Goal: Obtain resource: Download file/media

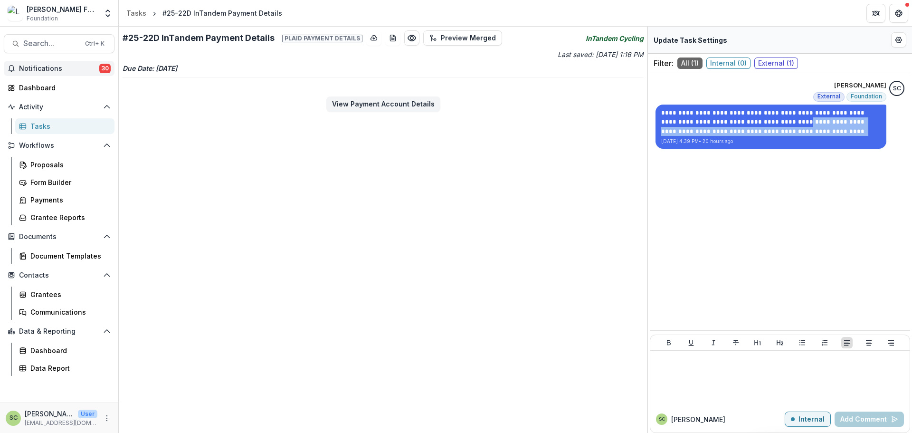
click at [75, 73] on button "Notifications 30" at bounding box center [59, 68] width 111 height 15
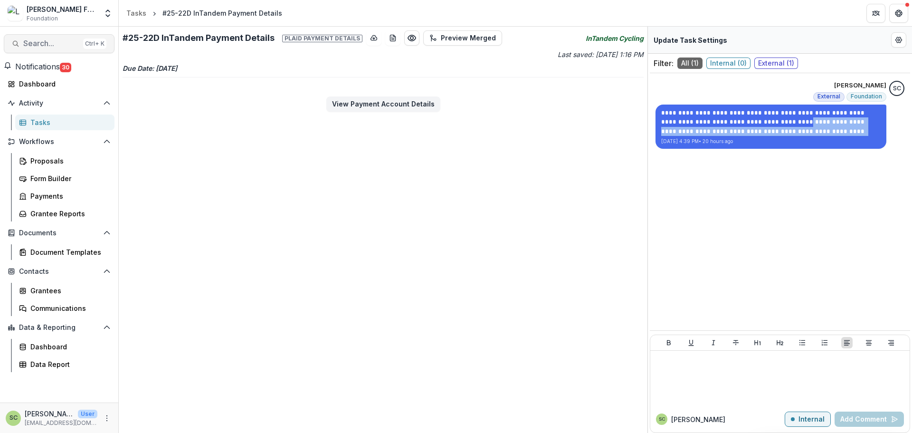
click at [72, 35] on button "Search... Ctrl + K" at bounding box center [59, 43] width 111 height 19
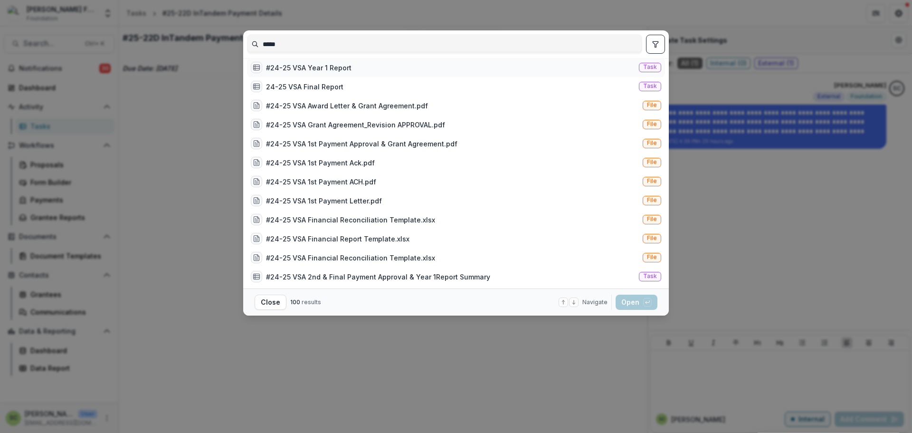
type input "*****"
click at [288, 70] on div "#24-25 VSA Year 1 Report" at bounding box center [309, 68] width 86 height 10
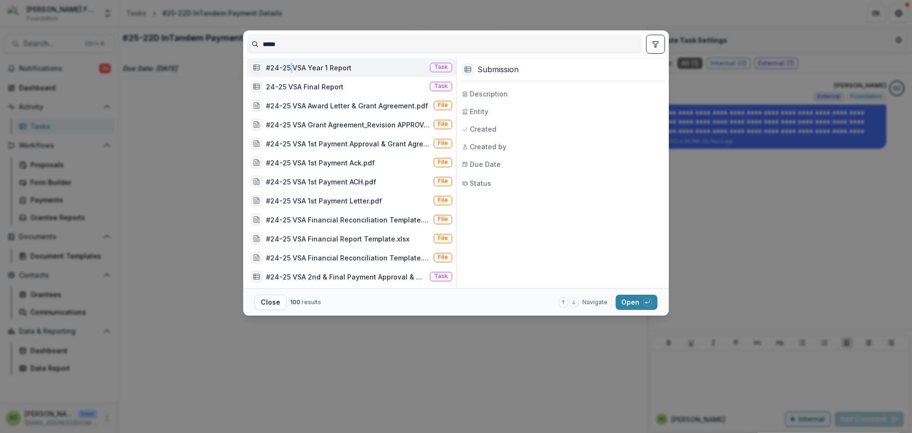
click at [288, 70] on div "#24-25 VSA Year 1 Report" at bounding box center [309, 68] width 86 height 10
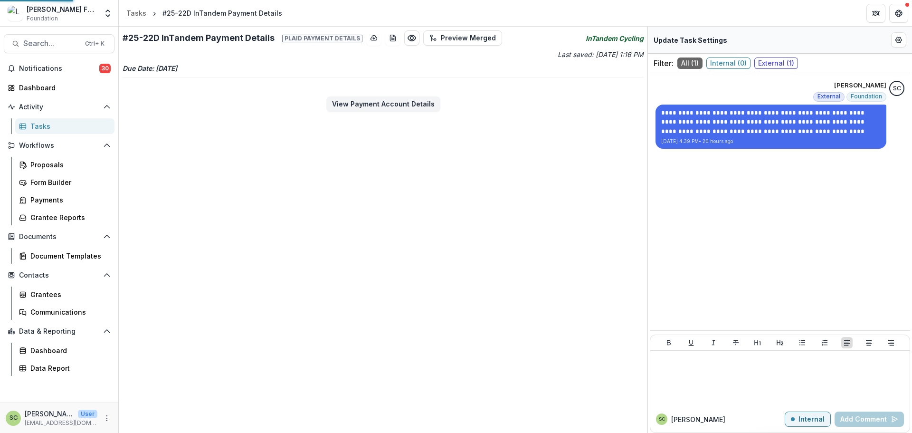
select select "********"
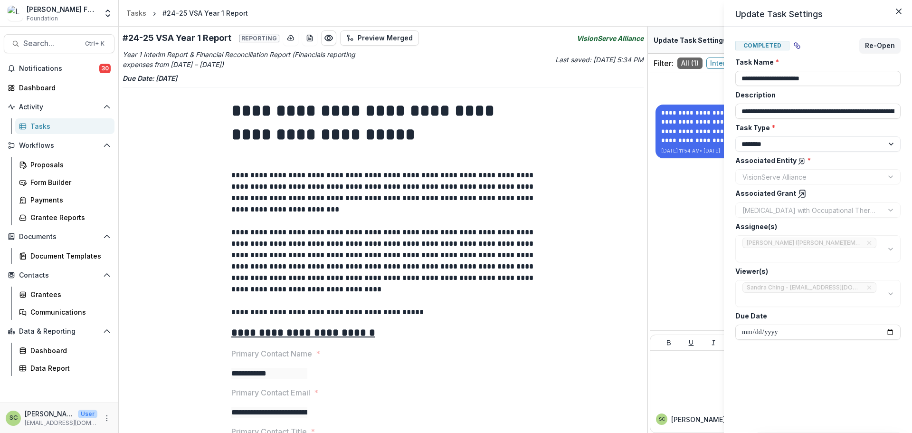
click at [386, 173] on div "**********" at bounding box center [456, 216] width 912 height 433
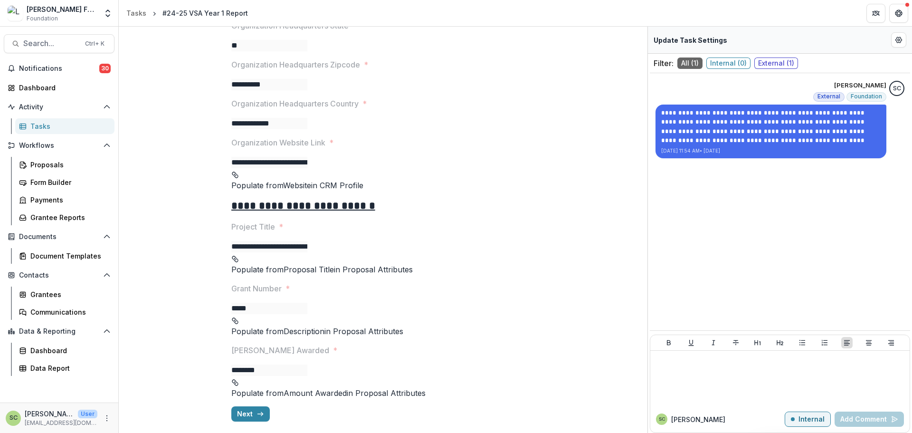
scroll to position [810, 0]
click at [258, 299] on icon "button" at bounding box center [261, 414] width 8 height 8
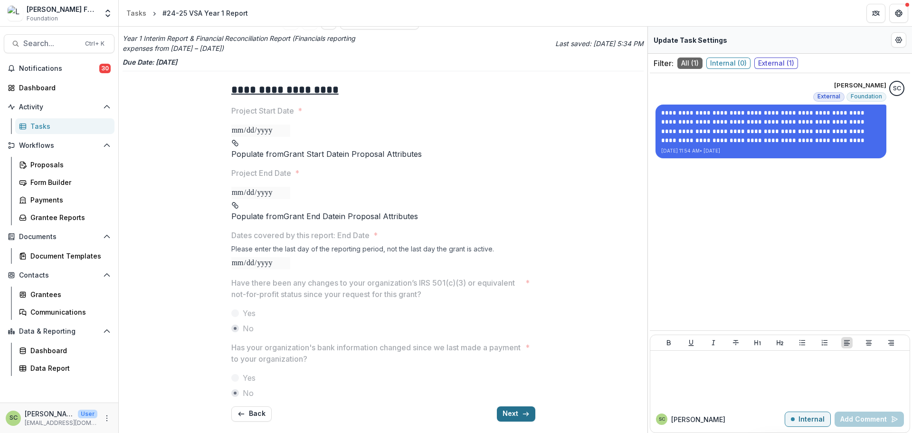
click at [511, 299] on button "Next" at bounding box center [516, 413] width 38 height 15
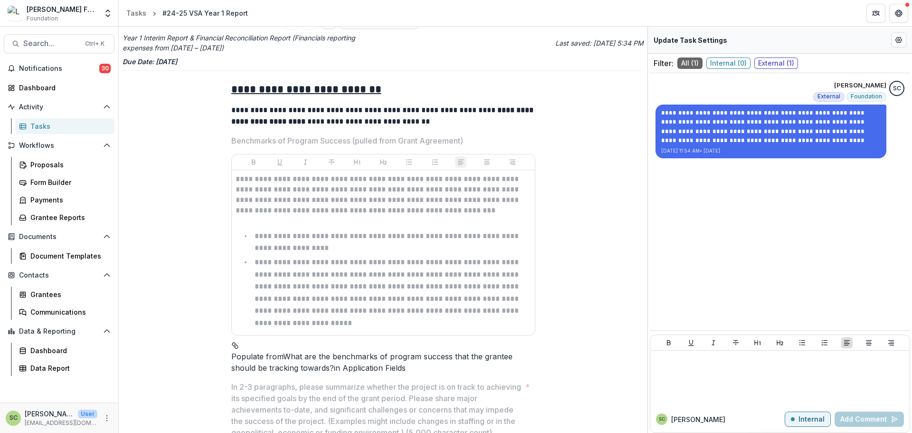
scroll to position [2168, 0]
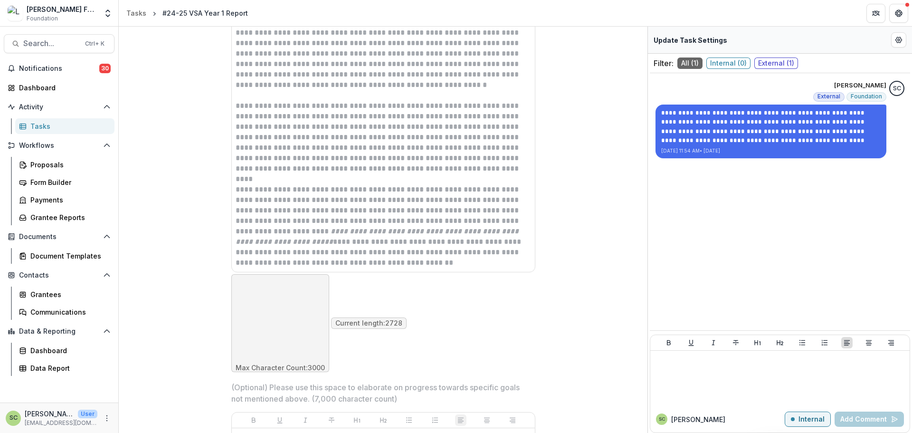
drag, startPoint x: 521, startPoint y: 413, endPoint x: 515, endPoint y: 400, distance: 14.3
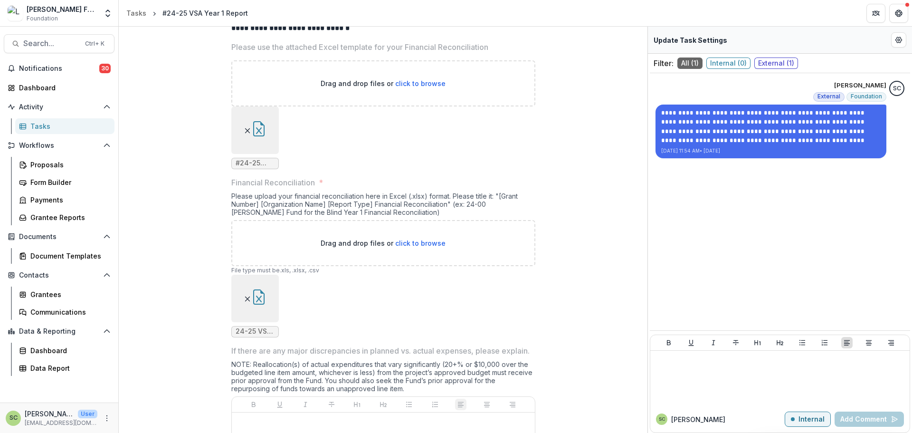
scroll to position [257, 0]
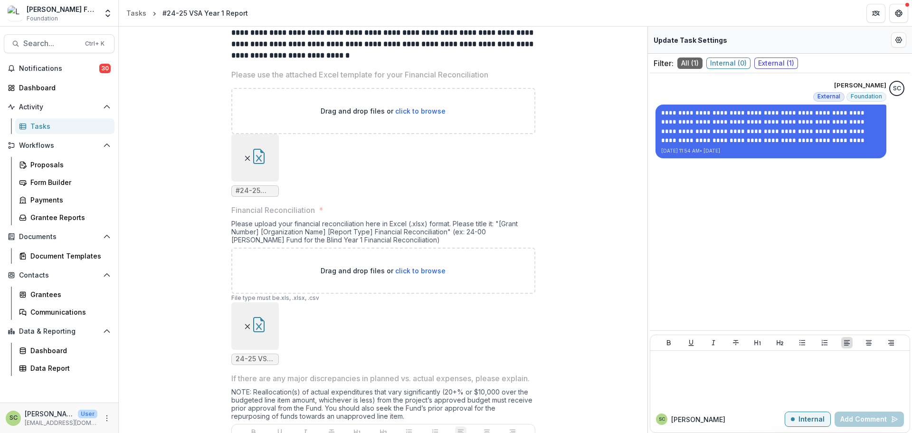
click at [261, 299] on button "button" at bounding box center [258, 326] width 15 height 18
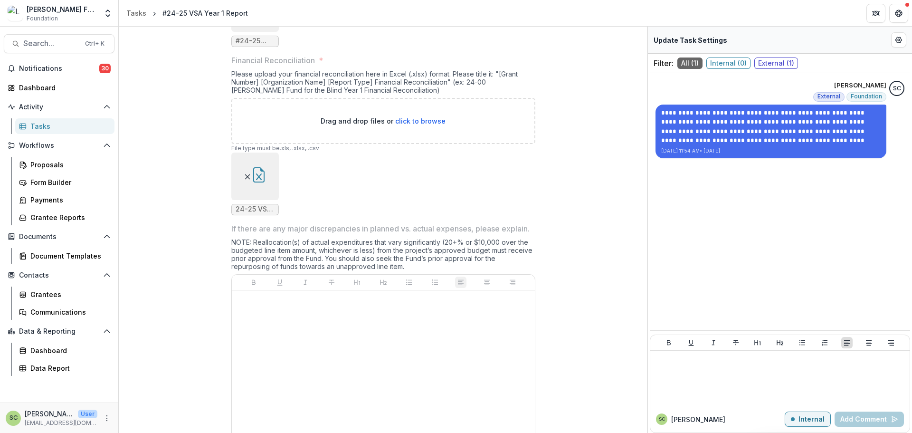
scroll to position [495, 0]
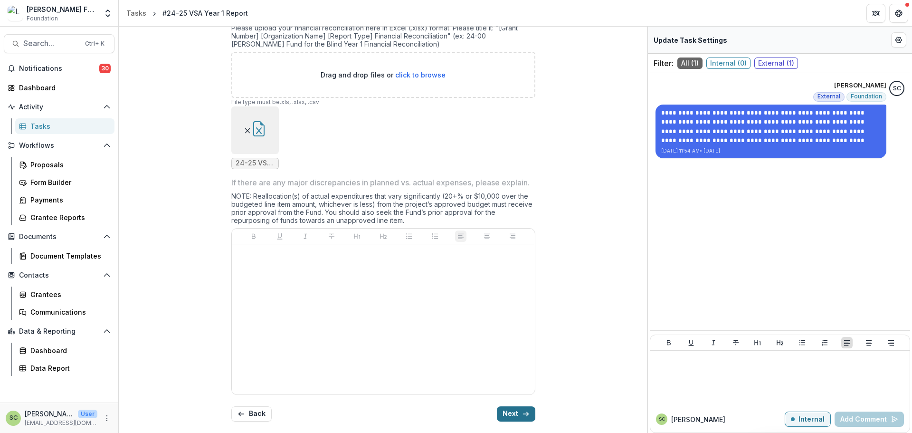
click at [522, 299] on icon "button" at bounding box center [526, 414] width 8 height 8
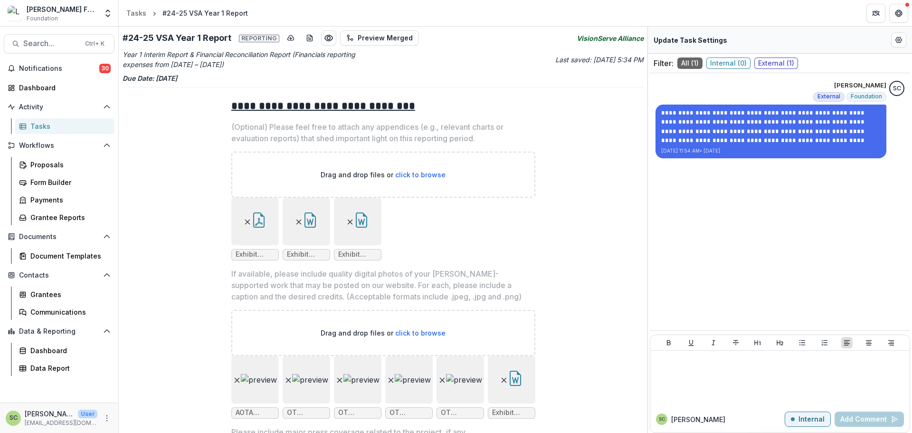
scroll to position [333, 0]
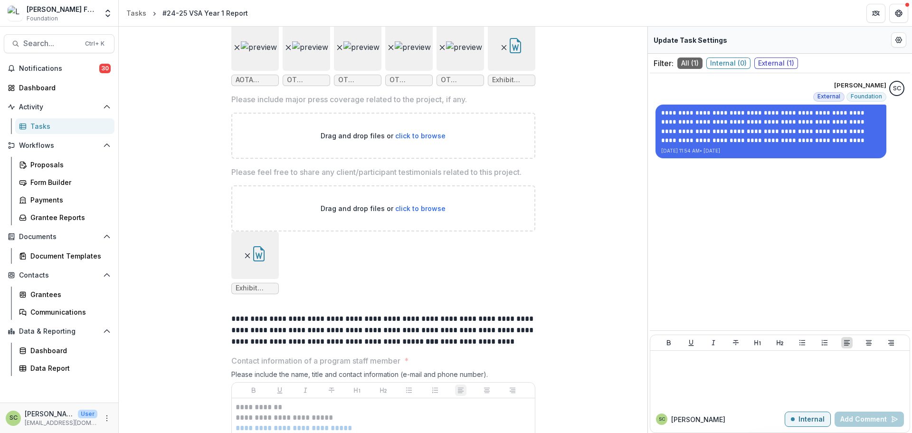
click at [251, 264] on button "button" at bounding box center [258, 255] width 15 height 18
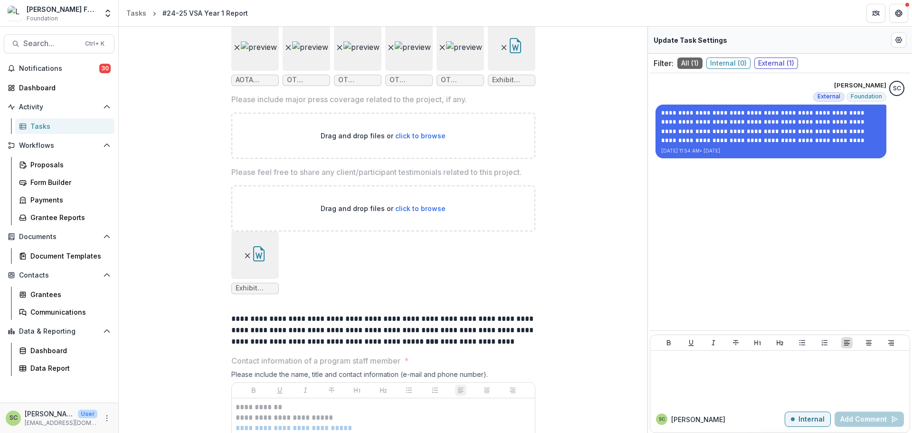
scroll to position [0, 0]
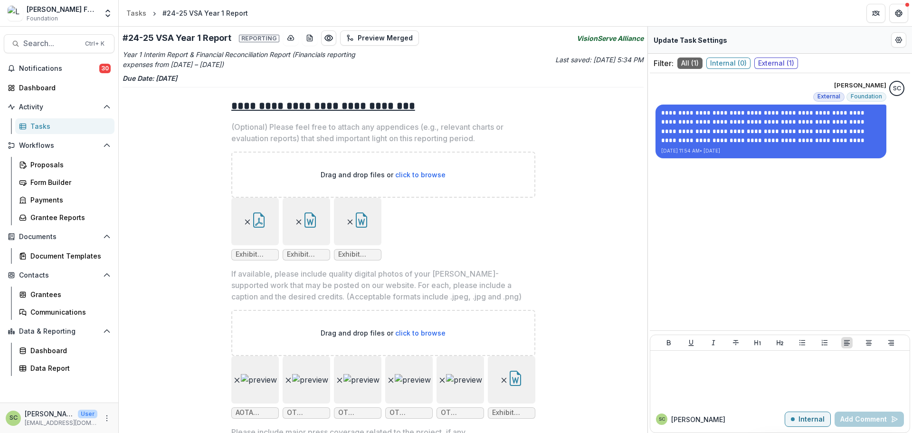
click at [263, 230] on button "button" at bounding box center [258, 221] width 15 height 18
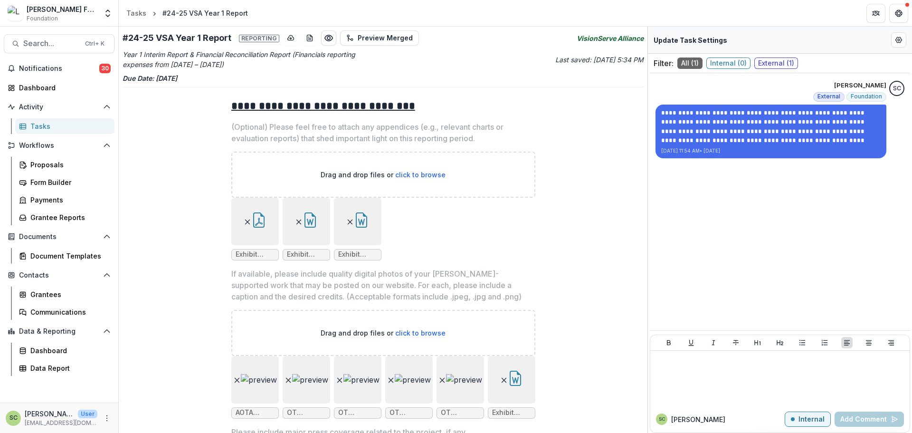
click at [305, 230] on button "button" at bounding box center [310, 221] width 15 height 18
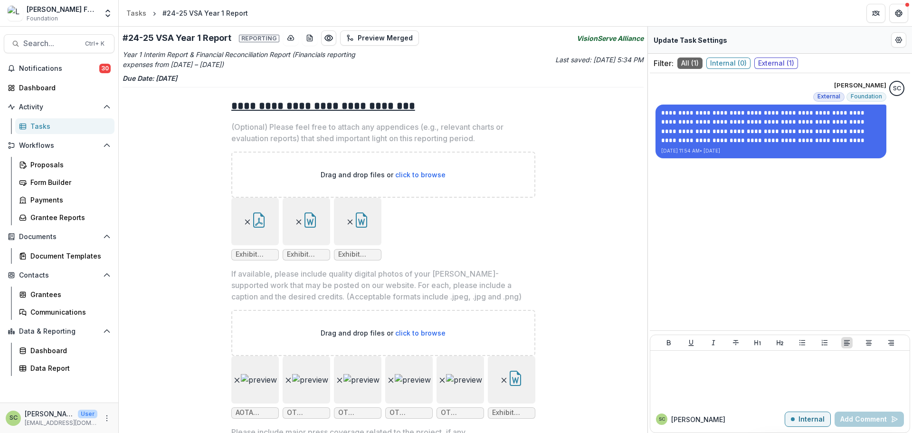
click at [354, 230] on button "button" at bounding box center [361, 221] width 15 height 18
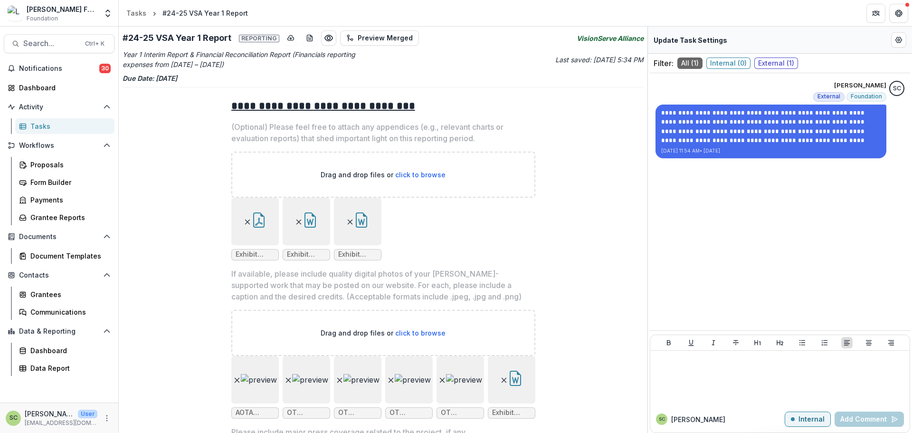
click at [508, 299] on icon "button" at bounding box center [515, 378] width 15 height 15
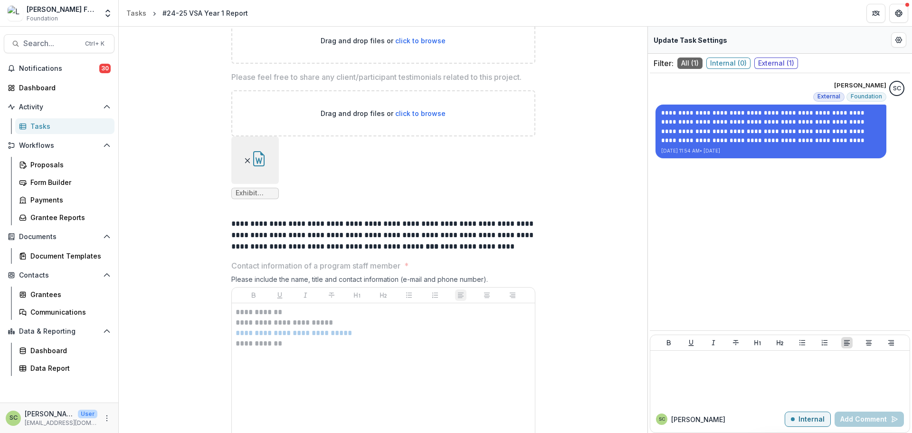
click at [608, 260] on div "**********" at bounding box center [383, 297] width 521 height 1266
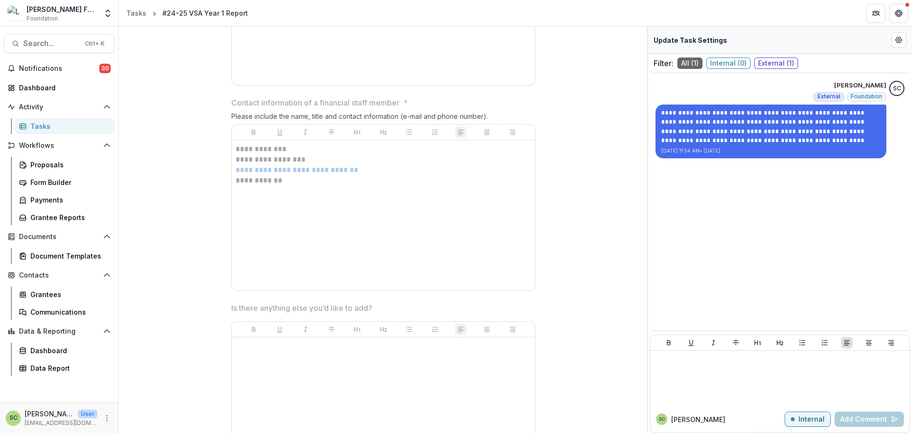
scroll to position [980, 0]
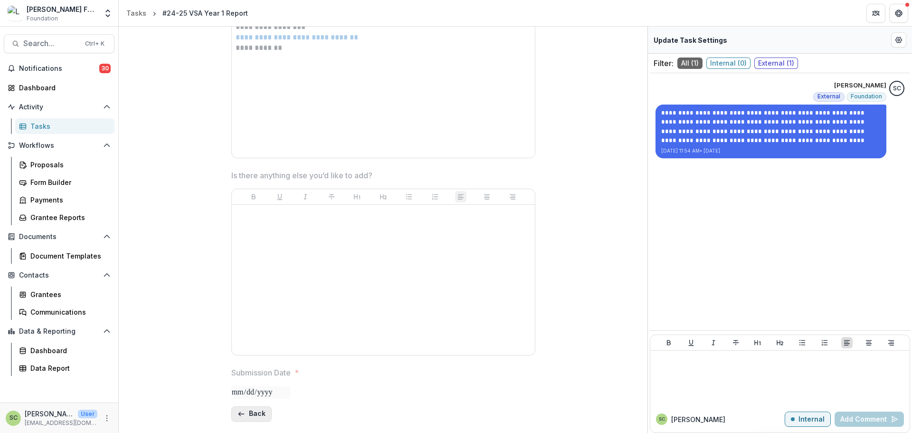
drag, startPoint x: 252, startPoint y: 422, endPoint x: 251, endPoint y: 416, distance: 6.2
click at [251, 299] on button "Back" at bounding box center [251, 413] width 40 height 15
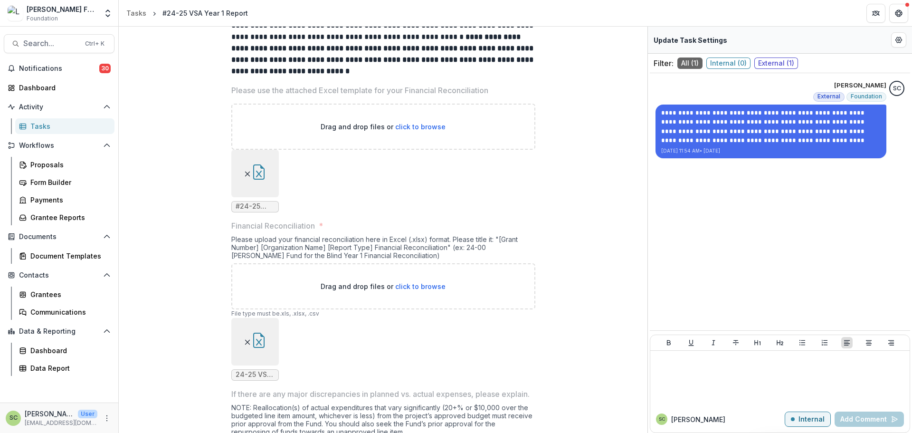
scroll to position [115, 0]
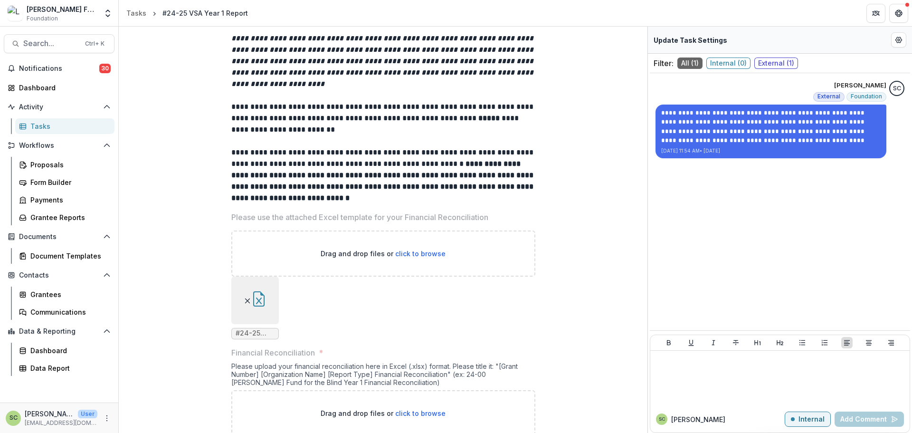
click at [259, 299] on icon "button" at bounding box center [258, 298] width 11 height 15
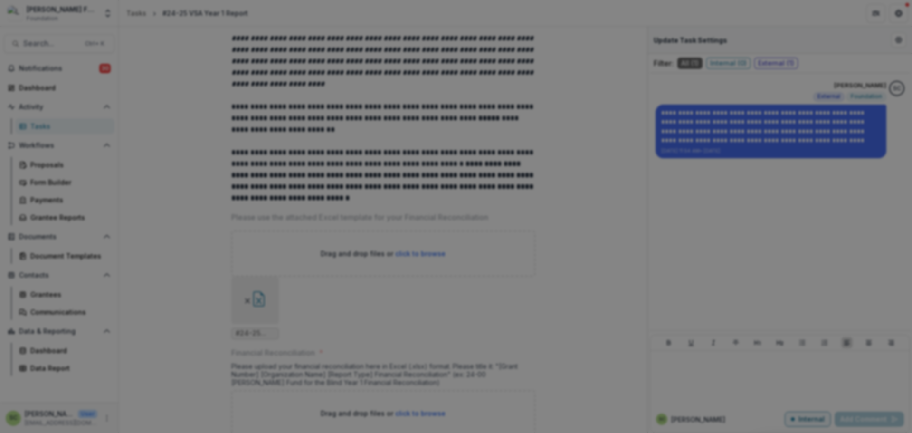
drag, startPoint x: 811, startPoint y: 231, endPoint x: 684, endPoint y: 256, distance: 129.7
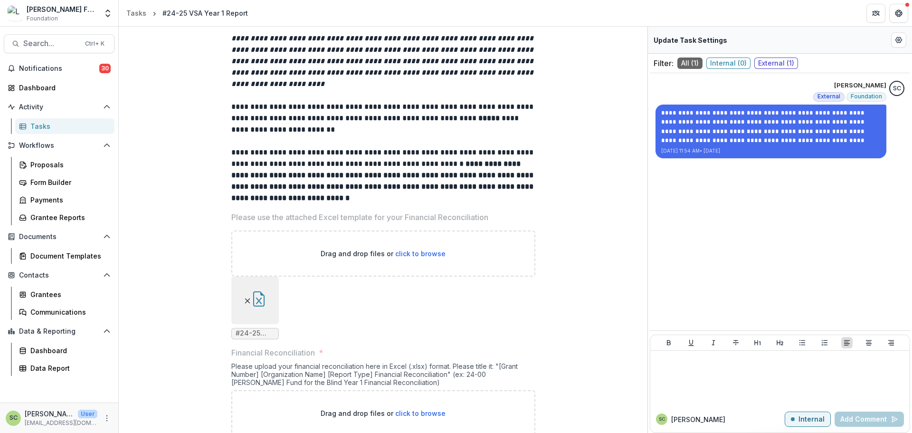
scroll to position [495, 0]
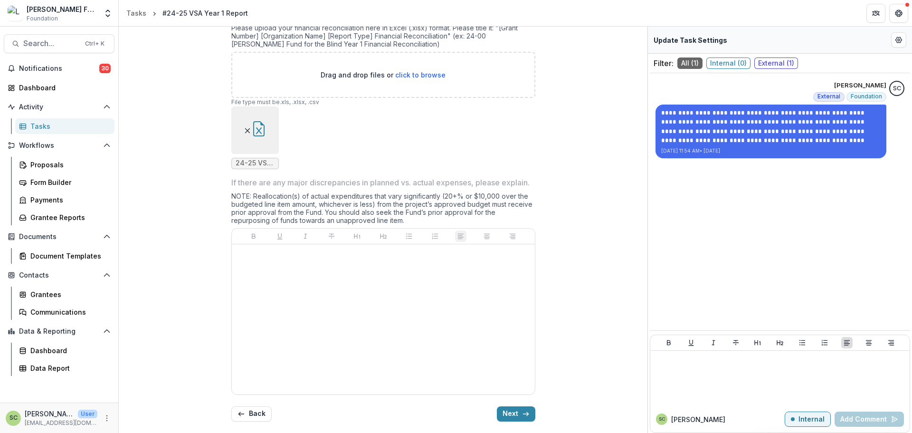
click at [545, 161] on div "**********" at bounding box center [383, 33] width 521 height 791
click at [517, 299] on button "Next" at bounding box center [516, 413] width 38 height 15
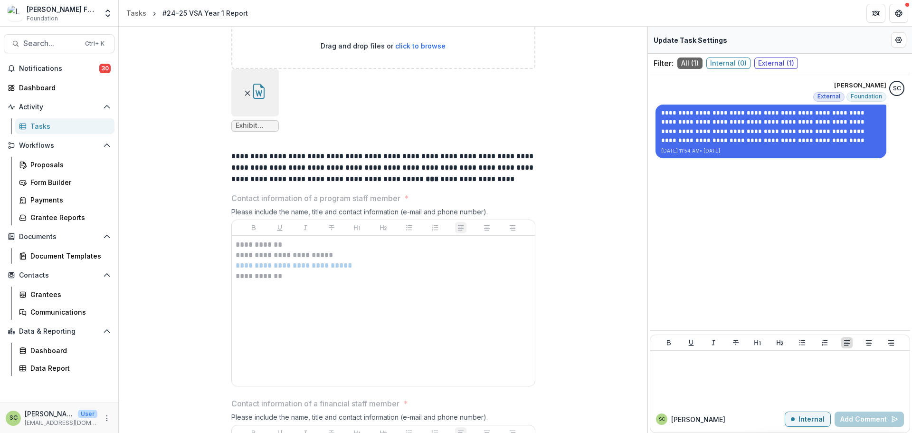
scroll to position [980, 0]
